Goal: Task Accomplishment & Management: Manage account settings

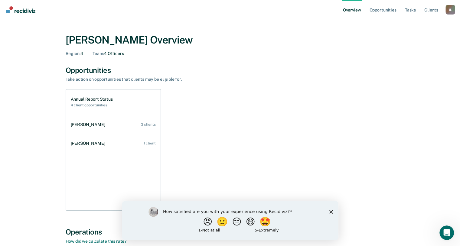
click at [329, 211] on icon "Close survey" at bounding box center [331, 212] width 4 height 4
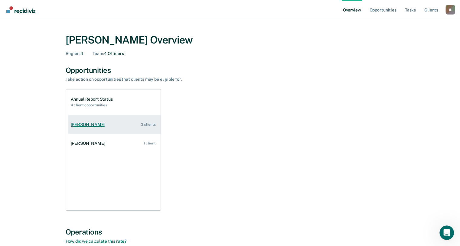
click at [104, 125] on link "[PERSON_NAME] 3 clients" at bounding box center [114, 124] width 92 height 17
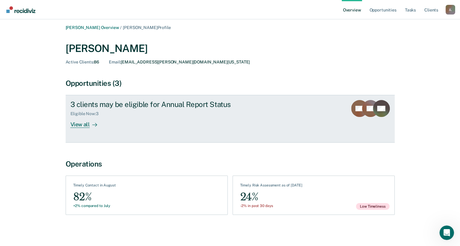
scroll to position [2, 0]
click at [86, 125] on div "View all" at bounding box center [87, 122] width 34 height 12
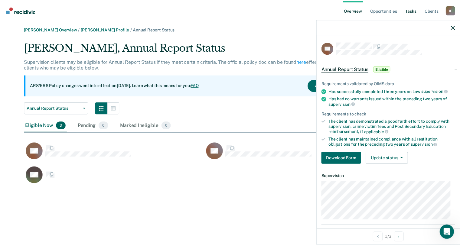
scroll to position [144, 411]
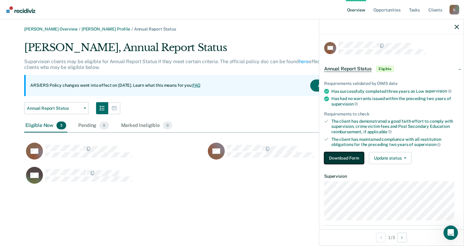
click at [352, 155] on button "Download Form" at bounding box center [344, 158] width 40 height 12
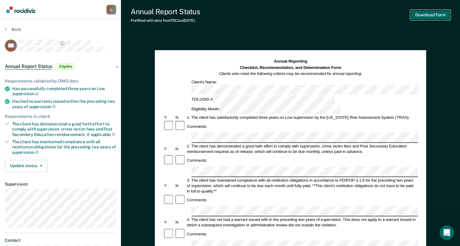
click at [423, 17] on button "Download Form" at bounding box center [430, 15] width 40 height 10
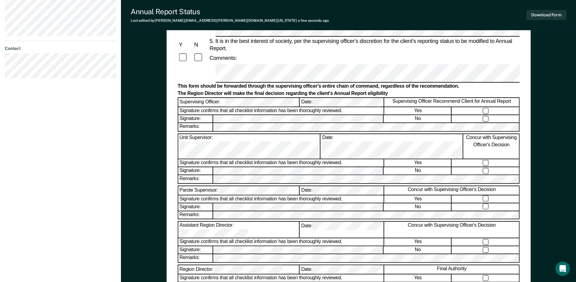
scroll to position [199, 0]
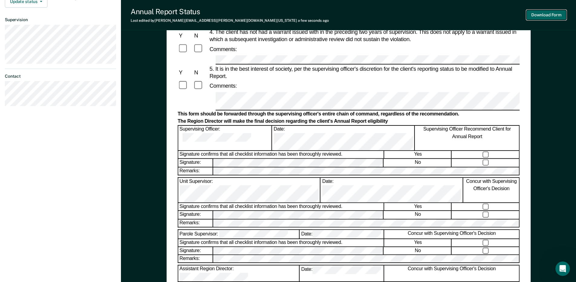
click at [464, 16] on button "Download Form" at bounding box center [546, 15] width 40 height 10
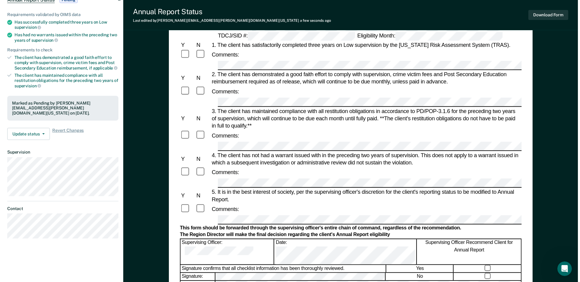
scroll to position [0, 0]
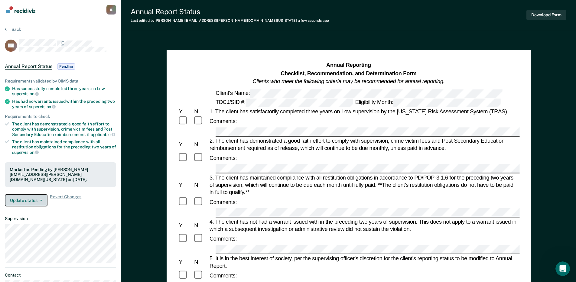
click at [37, 201] on button "Update status" at bounding box center [26, 200] width 43 height 12
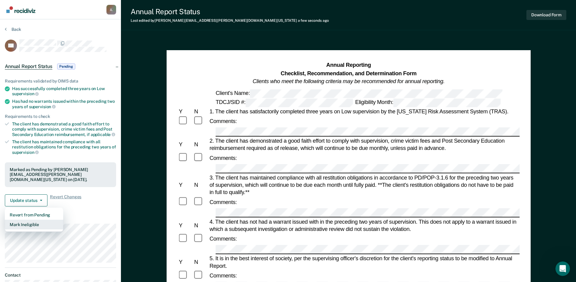
click at [26, 225] on button "Mark Ineligible" at bounding box center [34, 225] width 58 height 10
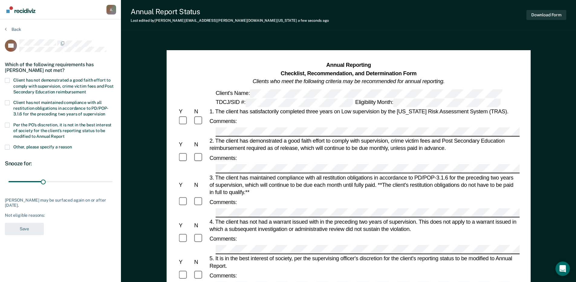
click at [7, 79] on span at bounding box center [7, 80] width 5 height 5
click at [86, 90] on input "Client has not demonstrated a good faith effort to comply with supervision, cri…" at bounding box center [86, 90] width 0 height 0
click at [8, 127] on label "Per the PO’s discretion, it is not in the best interest of society for the clie…" at bounding box center [60, 132] width 111 height 18
click at [65, 134] on input "Per the PO’s discretion, it is not in the best interest of society for the clie…" at bounding box center [65, 134] width 0 height 0
click at [9, 145] on span at bounding box center [7, 147] width 5 height 5
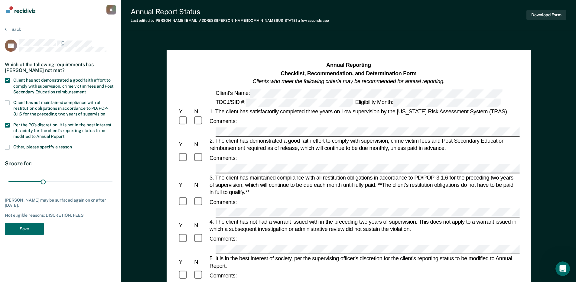
click at [72, 145] on input "Other, please specify a reason" at bounding box center [72, 145] width 0 height 0
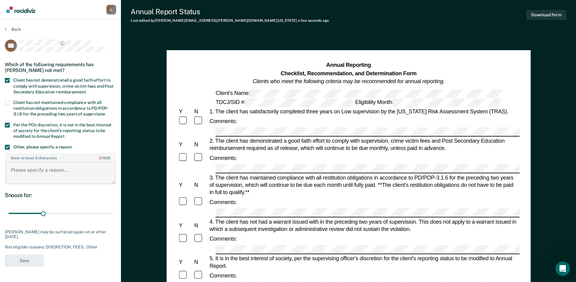
click at [16, 172] on textarea "Enter at least 3 characters 0 / 1600" at bounding box center [60, 173] width 110 height 22
type textarea "Client has a pending felony charge."
click at [28, 246] on button "Save" at bounding box center [24, 260] width 39 height 12
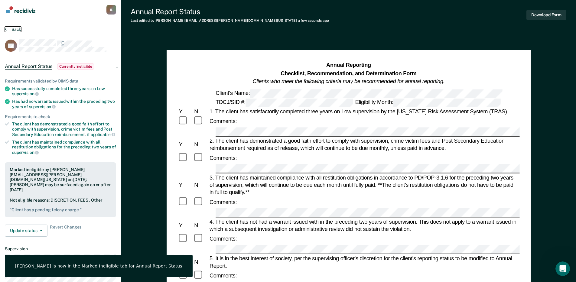
click at [12, 28] on button "Back" at bounding box center [13, 29] width 16 height 5
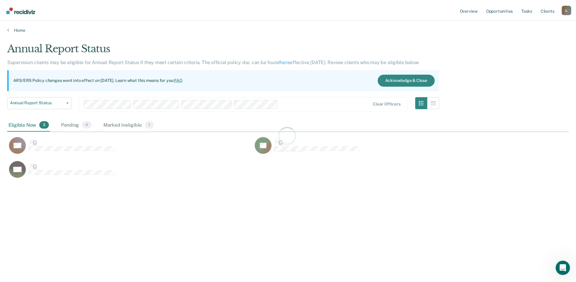
scroll to position [190, 561]
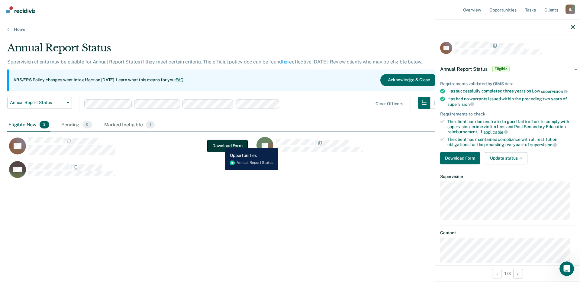
click at [221, 144] on button "Download Form" at bounding box center [228, 146] width 40 height 12
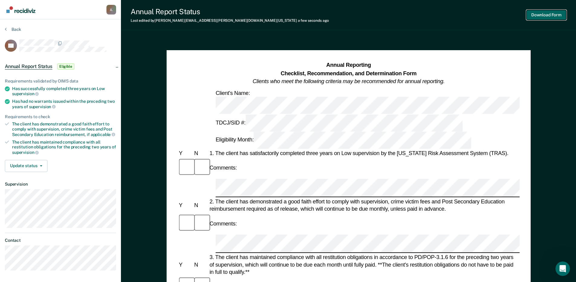
click at [464, 15] on button "Download Form" at bounding box center [546, 15] width 40 height 10
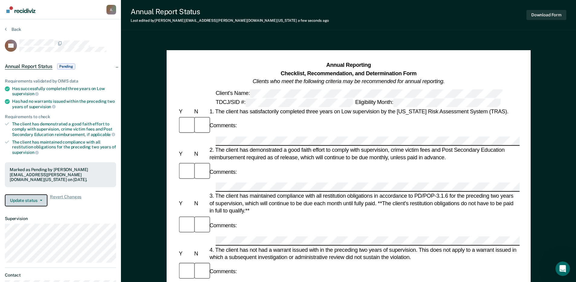
click at [37, 200] on span "button" at bounding box center [39, 200] width 5 height 1
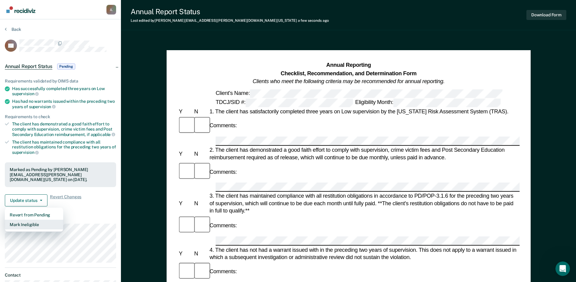
click at [31, 228] on button "Mark Ineligible" at bounding box center [34, 225] width 58 height 10
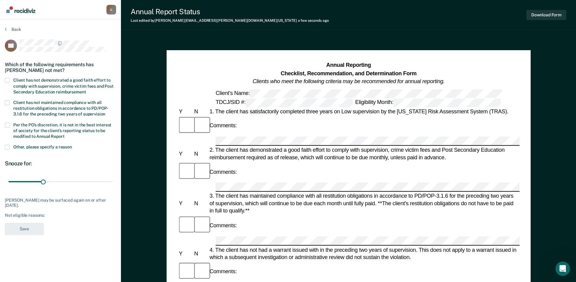
click at [7, 146] on span at bounding box center [7, 147] width 5 height 5
click at [72, 145] on input "Other, please specify a reason" at bounding box center [72, 145] width 0 height 0
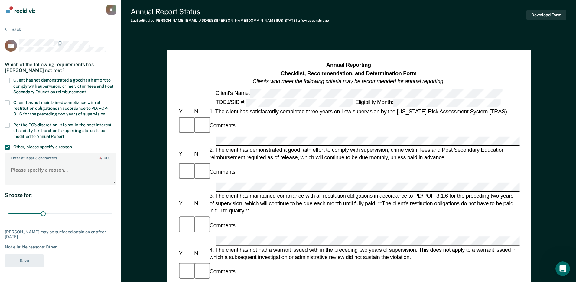
click at [8, 125] on span at bounding box center [7, 125] width 5 height 5
click at [65, 134] on input "Per the PO’s discretion, it is not in the best interest of society for the clie…" at bounding box center [65, 134] width 0 height 0
click at [22, 169] on textarea "Enter at least 3 characters 0 / 1600" at bounding box center [60, 173] width 110 height 22
type textarea "Client has a pending DWI charge."
click at [29, 246] on button "Save" at bounding box center [24, 260] width 39 height 12
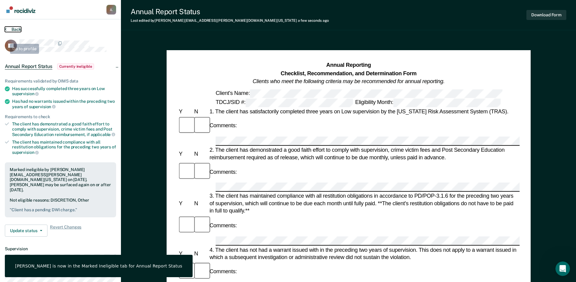
click at [7, 29] on button "Back" at bounding box center [13, 29] width 16 height 5
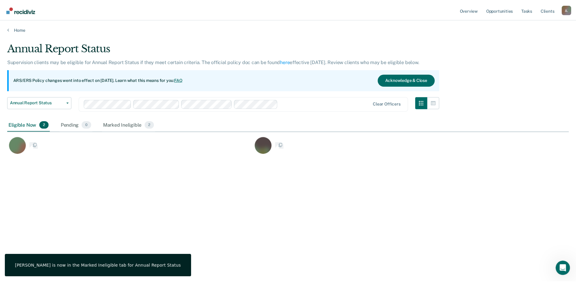
scroll to position [190, 561]
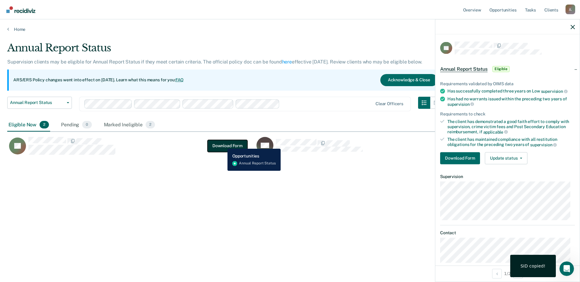
click at [223, 144] on button "Download Form" at bounding box center [228, 146] width 40 height 12
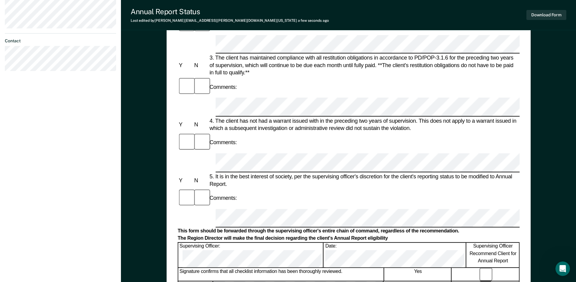
scroll to position [212, 0]
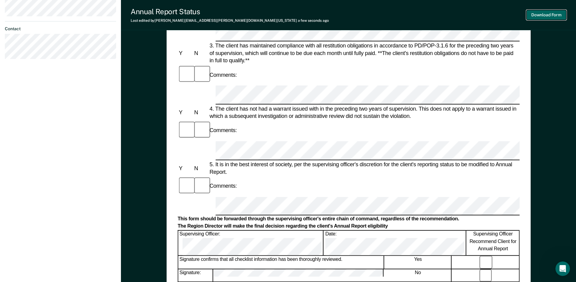
click at [464, 15] on button "Download Form" at bounding box center [546, 15] width 40 height 10
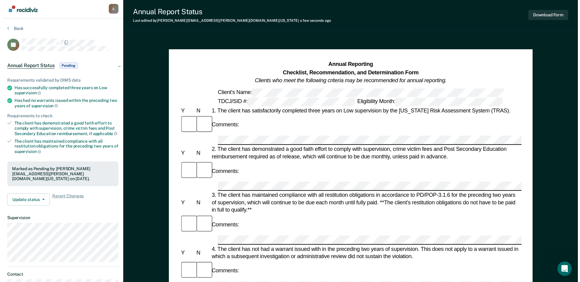
scroll to position [0, 0]
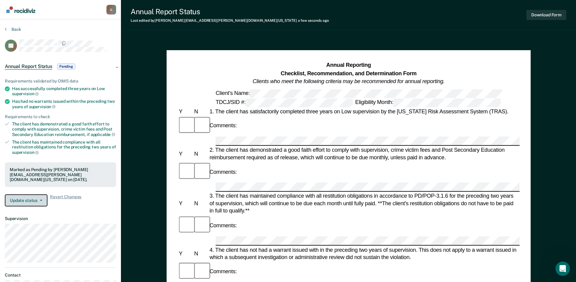
click at [38, 199] on button "Update status" at bounding box center [26, 200] width 43 height 12
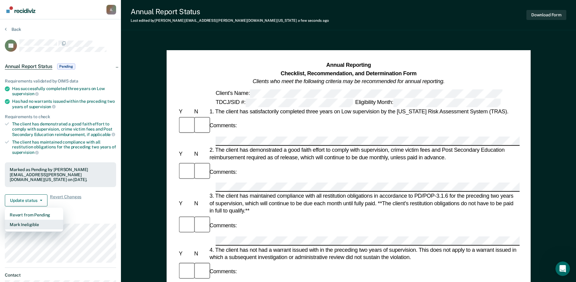
click at [34, 222] on button "Mark Ineligible" at bounding box center [34, 225] width 58 height 10
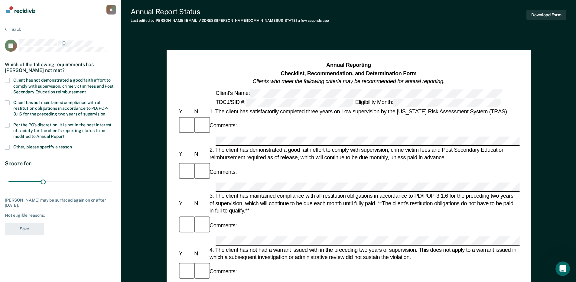
click at [6, 79] on span at bounding box center [7, 80] width 5 height 5
click at [86, 90] on input "Client has not demonstrated a good faith effort to comply with supervision, cri…" at bounding box center [86, 90] width 0 height 0
click at [6, 125] on span at bounding box center [7, 125] width 5 height 5
click at [65, 134] on input "Per the PO’s discretion, it is not in the best interest of society for the clie…" at bounding box center [65, 134] width 0 height 0
click at [5, 147] on span at bounding box center [7, 147] width 5 height 5
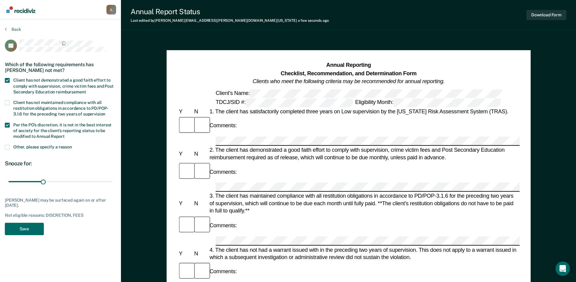
click at [72, 145] on input "Other, please specify a reason" at bounding box center [72, 145] width 0 height 0
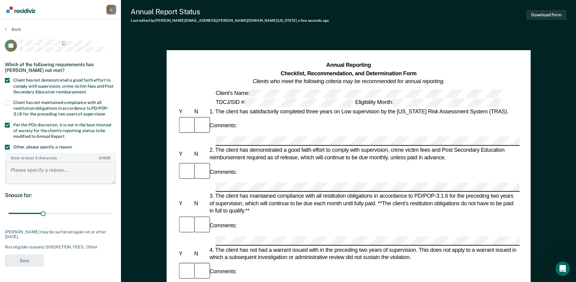
click at [17, 164] on textarea "Enter at least 3 characters 0 / 1600" at bounding box center [60, 173] width 110 height 22
type textarea "Client has 2 pending charges and has not paid his fees."
click at [24, 246] on button "Save" at bounding box center [24, 260] width 39 height 12
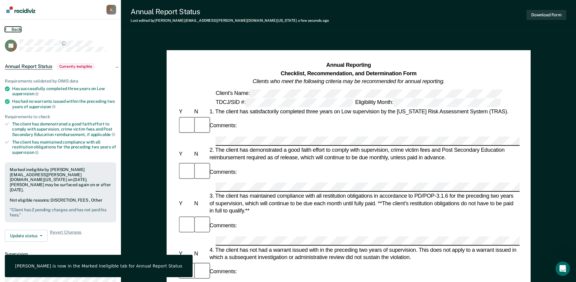
click at [7, 30] on button "Back" at bounding box center [13, 29] width 16 height 5
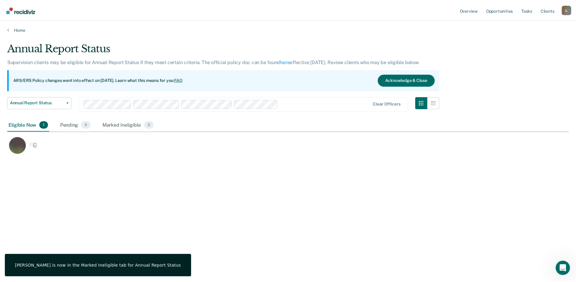
scroll to position [190, 561]
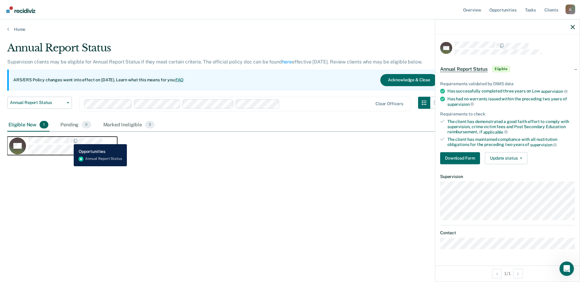
click at [69, 140] on span "CaseloadOpportunityCell-08719921" at bounding box center [69, 141] width 1 height 6
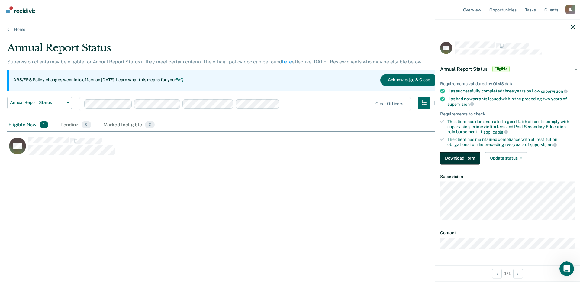
click at [464, 160] on button "Download Form" at bounding box center [460, 158] width 40 height 12
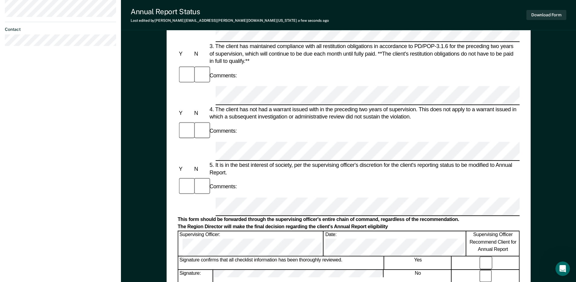
scroll to position [212, 0]
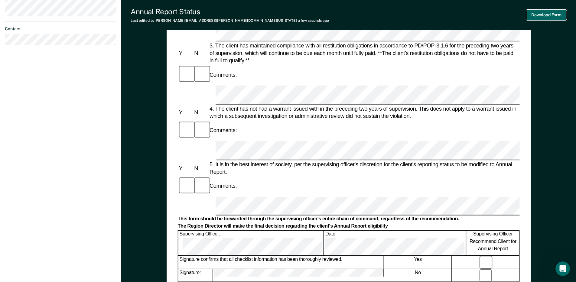
click at [464, 14] on button "Download Form" at bounding box center [546, 15] width 40 height 10
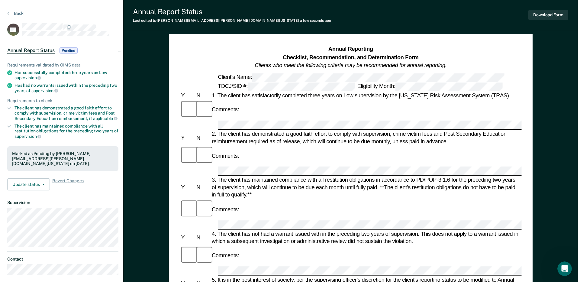
scroll to position [0, 0]
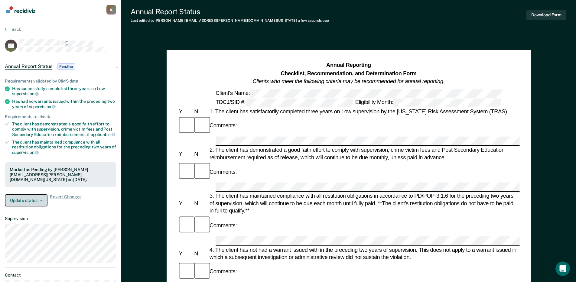
click at [24, 202] on button "Update status" at bounding box center [26, 200] width 43 height 12
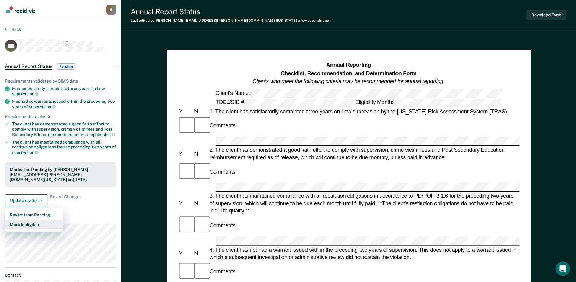
click at [19, 222] on button "Mark Ineligible" at bounding box center [34, 225] width 58 height 10
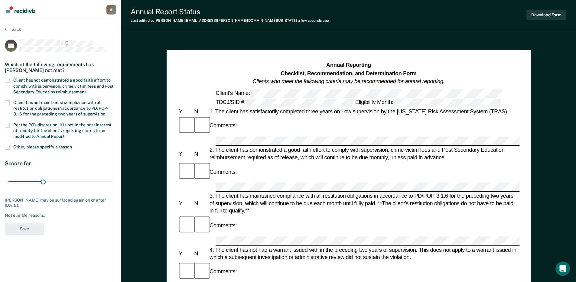
click at [9, 81] on span at bounding box center [7, 80] width 5 height 5
click at [86, 90] on input "Client has not demonstrated a good faith effort to comply with supervision, cri…" at bounding box center [86, 90] width 0 height 0
click at [5, 145] on span at bounding box center [7, 147] width 5 height 5
click at [72, 145] on input "Other, please specify a reason" at bounding box center [72, 145] width 0 height 0
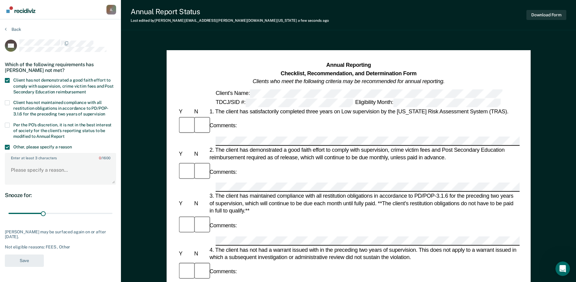
click at [7, 126] on span at bounding box center [7, 125] width 5 height 5
click at [65, 134] on input "Per the PO’s discretion, it is not in the best interest of society for the clie…" at bounding box center [65, 134] width 0 height 0
click at [23, 177] on textarea "Enter at least 3 characters 0 / 1600" at bounding box center [60, 173] width 110 height 22
type textarea "Client has2 pending charges."
click at [23, 246] on button "Save" at bounding box center [24, 260] width 39 height 12
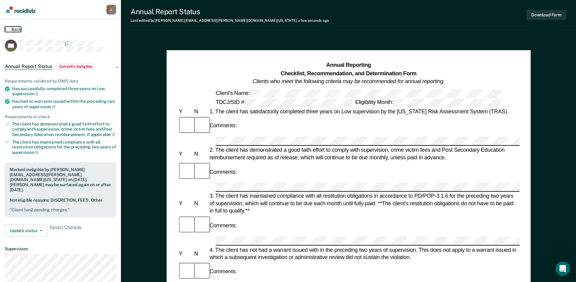
click at [11, 29] on button "Back" at bounding box center [13, 29] width 16 height 5
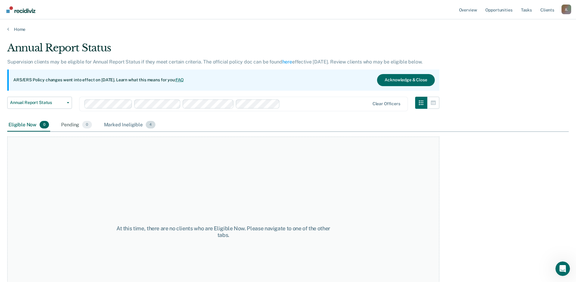
click at [141, 128] on div "Marked Ineligible 4" at bounding box center [130, 124] width 54 height 13
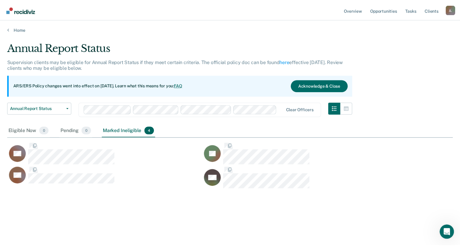
scroll to position [154, 445]
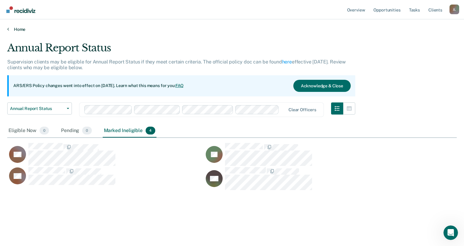
click at [10, 28] on link "Home" at bounding box center [232, 29] width 450 height 5
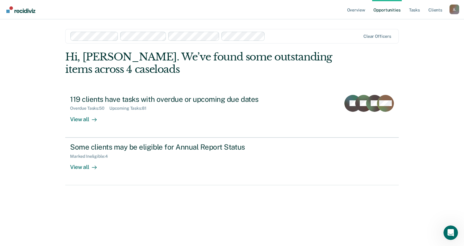
click at [380, 11] on link "Opportunities" at bounding box center [386, 9] width 29 height 19
click at [388, 8] on link "Opportunities" at bounding box center [386, 9] width 29 height 19
click at [389, 8] on link "Opportunities" at bounding box center [386, 9] width 29 height 19
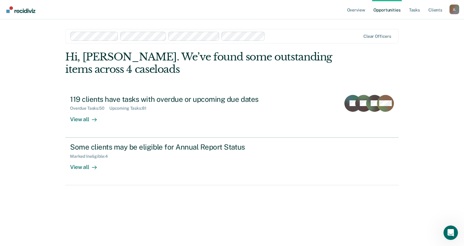
click at [389, 8] on link "Opportunities" at bounding box center [386, 9] width 29 height 19
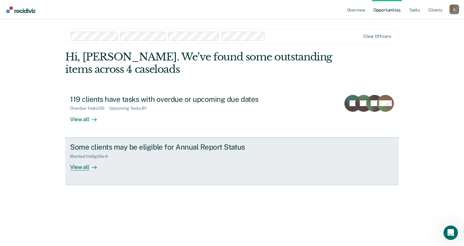
click at [92, 166] on icon at bounding box center [94, 167] width 5 height 5
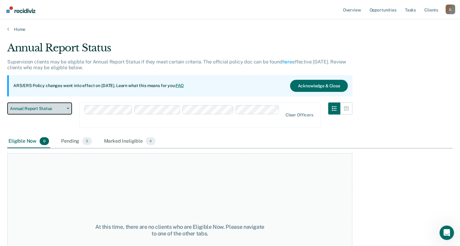
click at [63, 108] on span "Annual Report Status" at bounding box center [37, 108] width 54 height 5
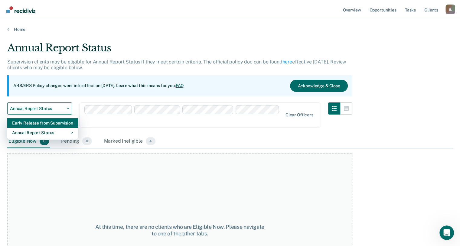
click at [62, 124] on div "Early Release from Supervision" at bounding box center [42, 123] width 61 height 10
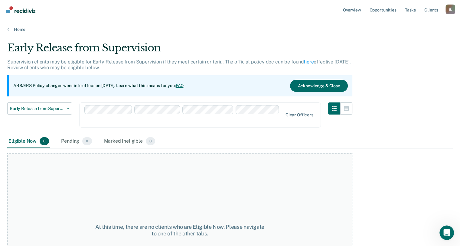
click at [409, 92] on div "Early Release from Supervision Supervision clients may be eligible for Early Re…" at bounding box center [229, 121] width 445 height 159
